Goal: Find contact information: Find contact information

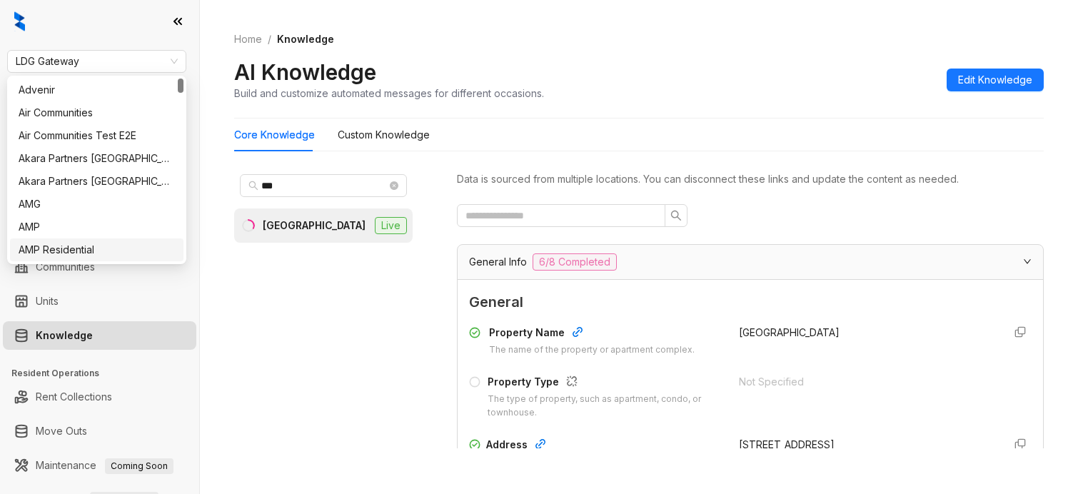
scroll to position [178, 0]
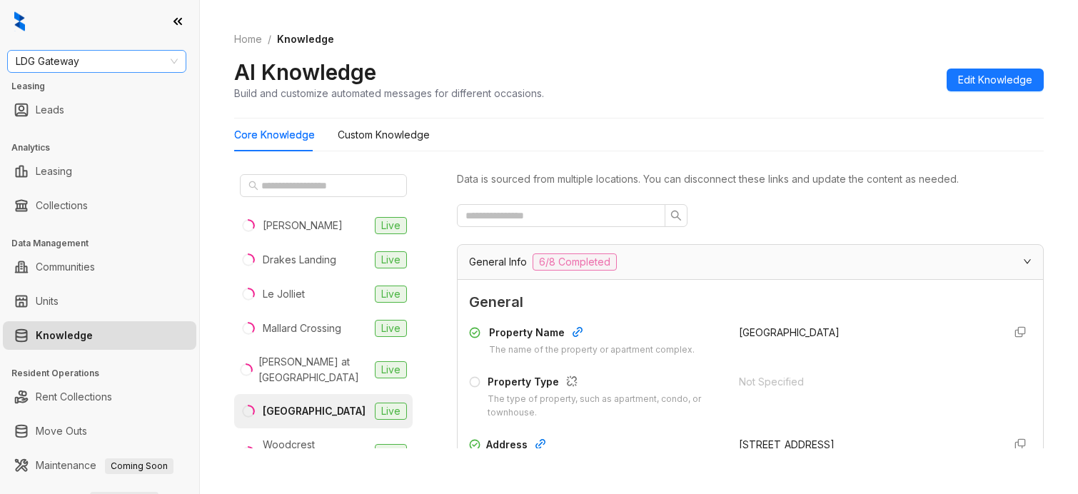
click at [131, 64] on span "LDG Gateway" at bounding box center [97, 61] width 162 height 21
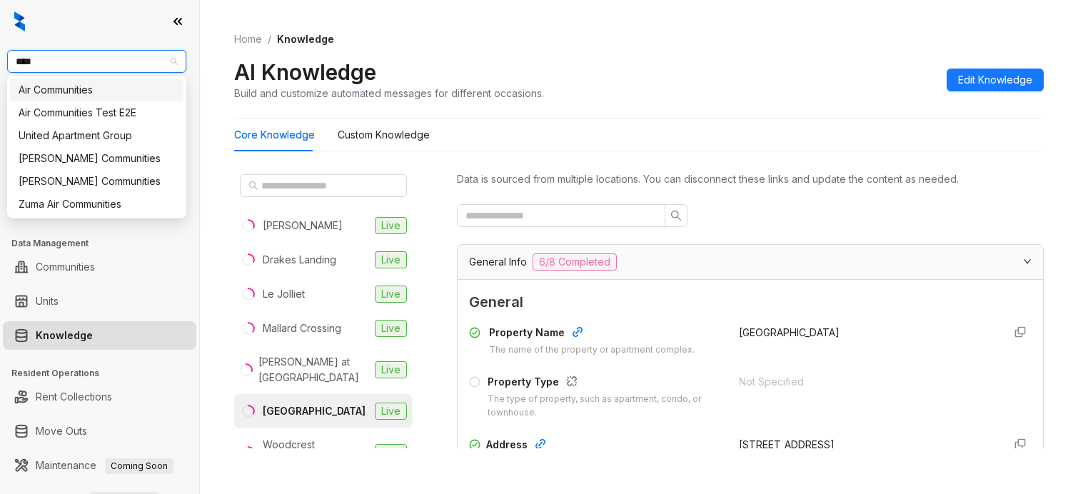
type input "*****"
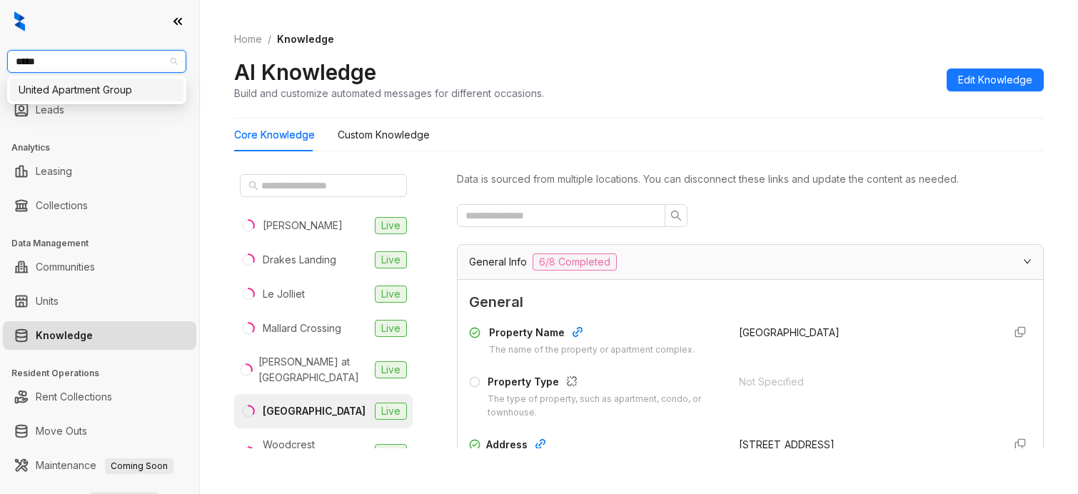
click at [130, 83] on div "United Apartment Group" at bounding box center [97, 90] width 156 height 16
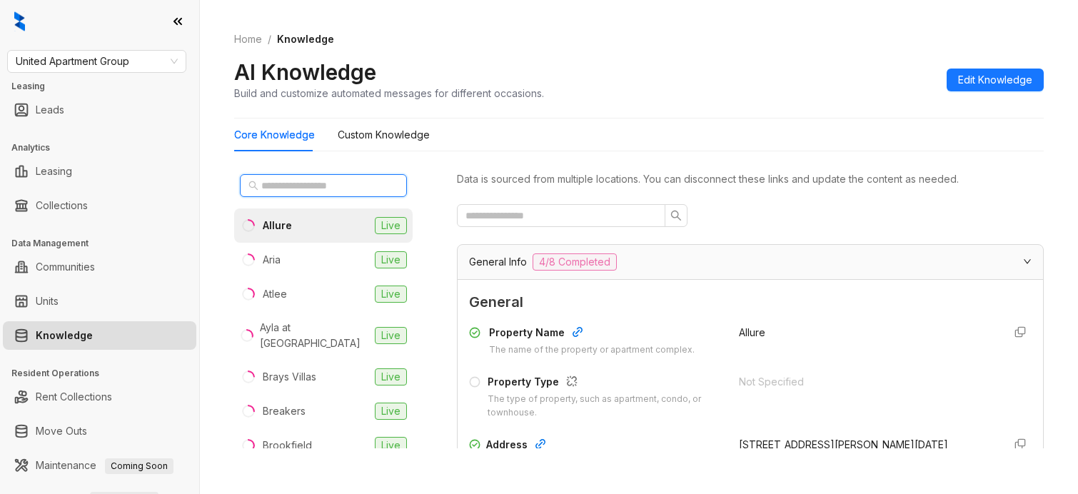
click at [334, 193] on input "text" at bounding box center [324, 186] width 126 height 16
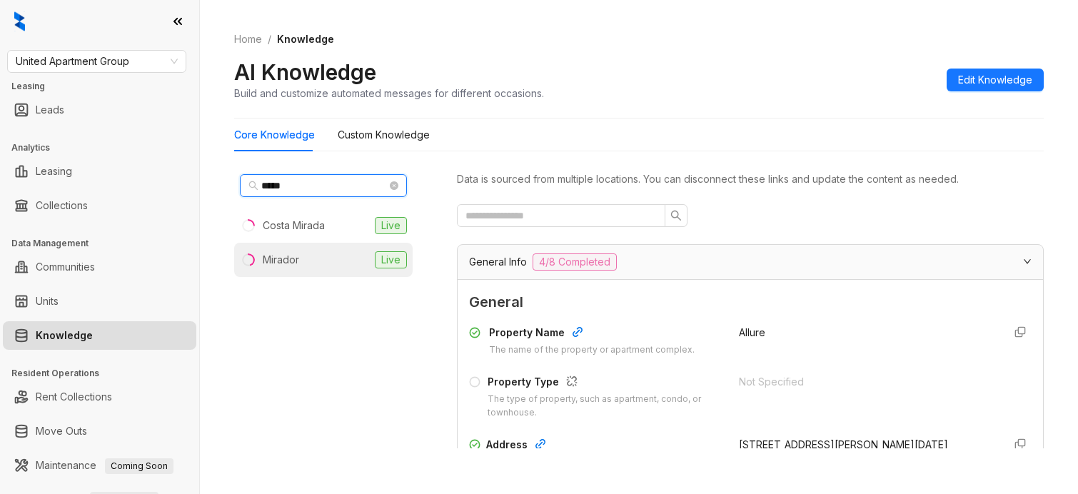
type input "*****"
click at [322, 261] on li "Mirador Live" at bounding box center [323, 260] width 178 height 34
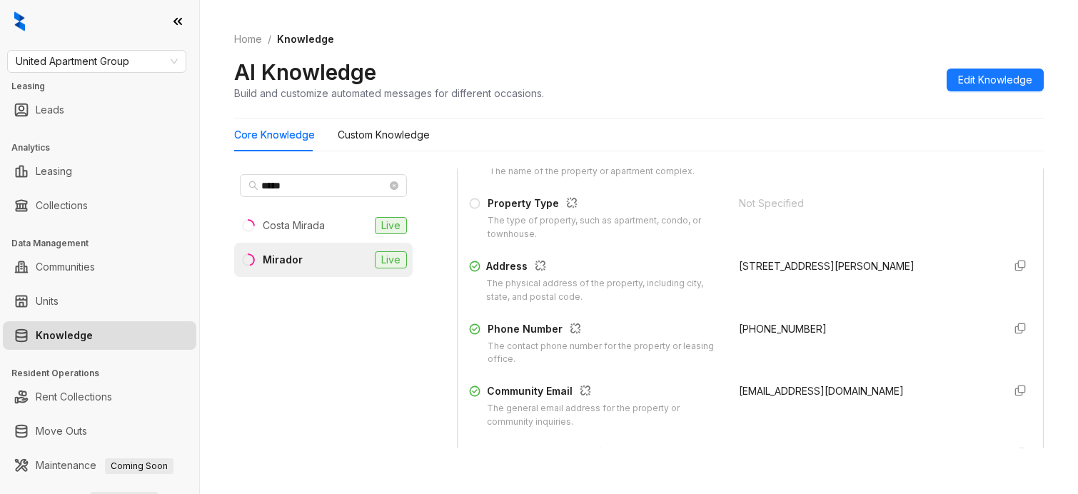
click at [776, 327] on span "(817) 934-6688" at bounding box center [783, 329] width 88 height 12
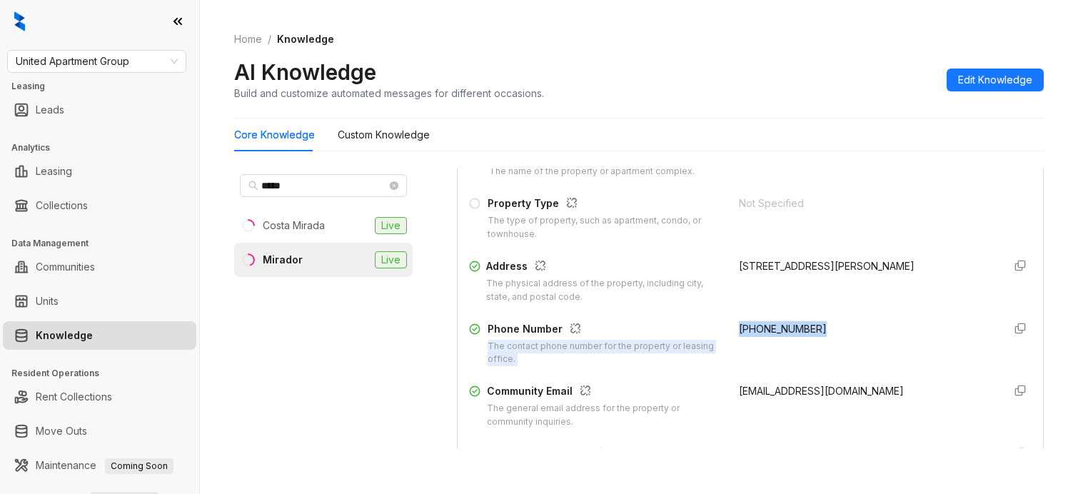
drag, startPoint x: 776, startPoint y: 327, endPoint x: 704, endPoint y: 330, distance: 71.5
click at [704, 330] on div "Phone Number The contact phone number for the property or leasing office. (817)…" at bounding box center [750, 344] width 562 height 46
click at [739, 325] on span "(817) 934-6688" at bounding box center [783, 329] width 88 height 12
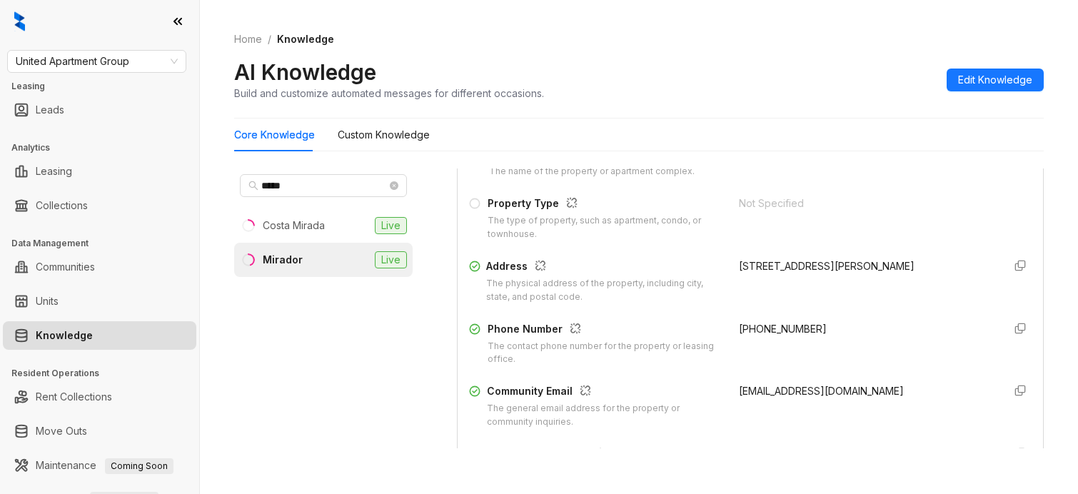
click at [774, 333] on span "(817) 934-6688" at bounding box center [783, 329] width 88 height 12
drag, startPoint x: 774, startPoint y: 333, endPoint x: 712, endPoint y: 329, distance: 62.9
click at [712, 329] on div "Phone Number The contact phone number for the property or leasing office. (817)…" at bounding box center [750, 344] width 562 height 46
copy span "(817) 934-6688"
click at [808, 397] on span "mirador@uaginc.com" at bounding box center [821, 391] width 165 height 12
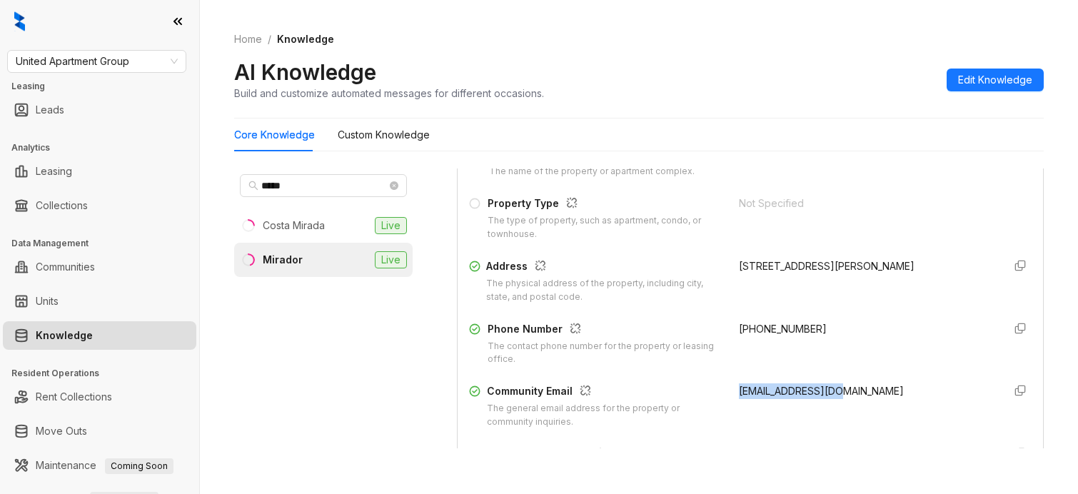
drag, startPoint x: 808, startPoint y: 397, endPoint x: 741, endPoint y: 389, distance: 67.5
click at [741, 389] on span "mirador@uaginc.com" at bounding box center [821, 391] width 165 height 12
copy span "mirador@uaginc.com"
